Goal: Obtain resource: Download file/media

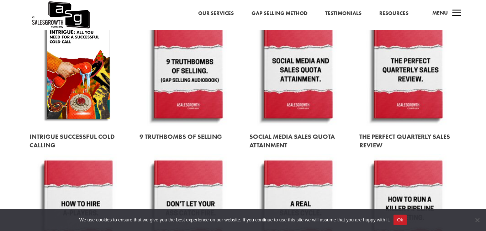
scroll to position [548, 0]
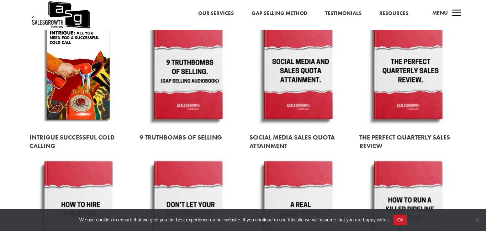
click at [187, 92] on link at bounding box center [189, 71] width 98 height 111
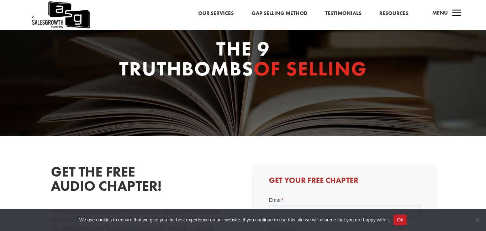
scroll to position [102, 0]
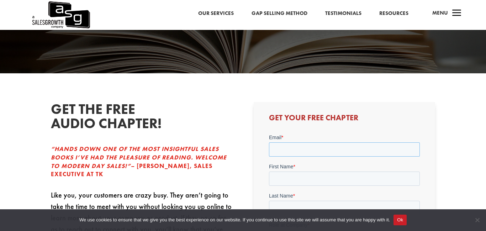
click at [299, 146] on input "Email *" at bounding box center [344, 149] width 151 height 14
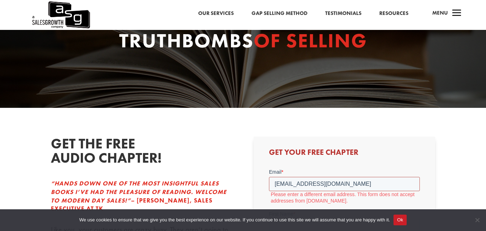
scroll to position [106, 0]
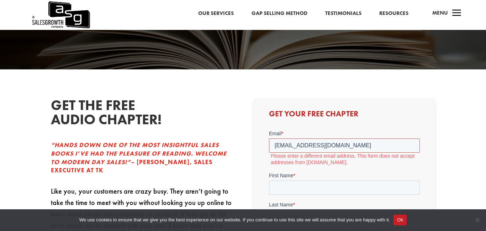
type input "[EMAIL_ADDRESS][DOMAIN_NAME]"
click at [315, 182] on input "First Name *" at bounding box center [344, 188] width 151 height 14
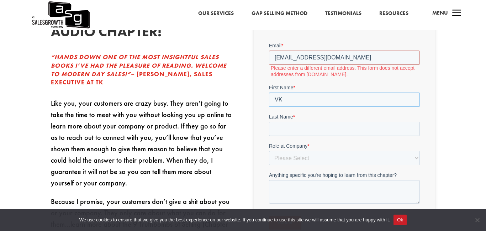
scroll to position [199, 0]
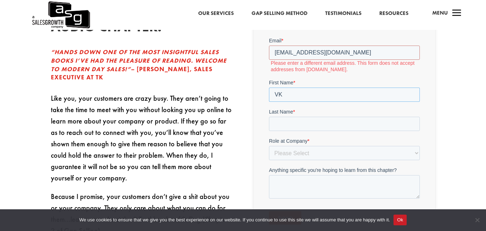
type input "VK"
click at [312, 120] on input "Last Name *" at bounding box center [344, 124] width 151 height 14
type input "nesh"
click at [302, 157] on select "Please Select C-Level (CRO, CSO, etc) Senior Leadership (VP of Sales, VP of Ena…" at bounding box center [344, 153] width 151 height 14
select select "Director/Manager (Sales Director, Regional Sales Manager, etc)"
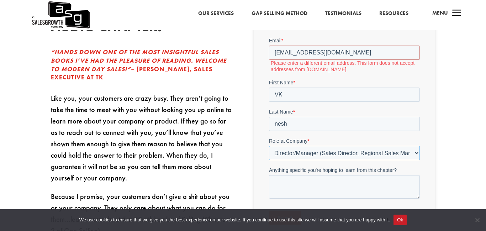
click at [269, 146] on select "Please Select C-Level (CRO, CSO, etc) Senior Leadership (VP of Sales, VP of Ena…" at bounding box center [344, 153] width 151 height 14
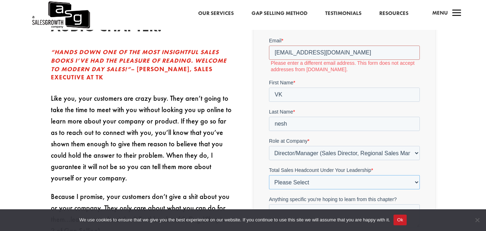
click at [299, 187] on select "Please Select Just Me 1-9 [PHONE_NUMBER] [PHONE_NUMBER]+" at bounding box center [344, 182] width 151 height 14
select select "10-19"
click at [269, 175] on select "Please Select Just Me 1-9 [PHONE_NUMBER] [PHONE_NUMBER]+" at bounding box center [344, 182] width 151 height 14
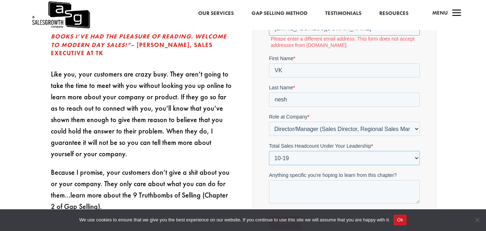
scroll to position [225, 0]
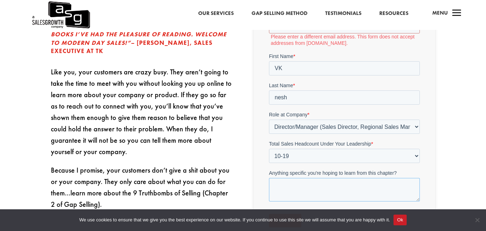
click at [308, 185] on textarea "Anything specific you're hoping to learn from this chapter?" at bounding box center [344, 190] width 151 height 24
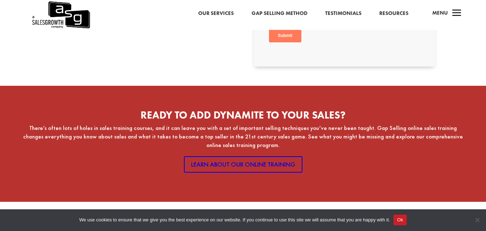
scroll to position [410, 0]
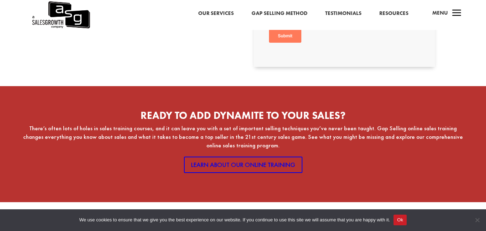
type textarea "sales"
click at [292, 38] on input "Submit" at bounding box center [285, 37] width 32 height 14
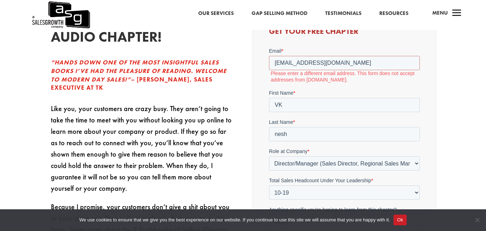
scroll to position [185, 0]
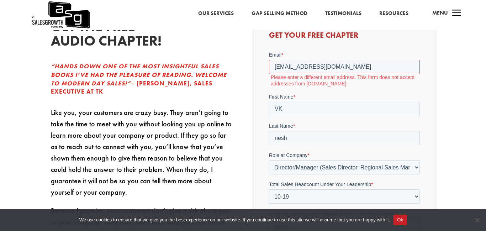
drag, startPoint x: 359, startPoint y: 69, endPoint x: 312, endPoint y: 63, distance: 47.1
click at [312, 63] on input "[EMAIL_ADDRESS][DOMAIN_NAME]" at bounding box center [344, 67] width 151 height 14
click at [461, 13] on span "a" at bounding box center [457, 13] width 14 height 14
